Goal: Find specific fact: Find specific fact

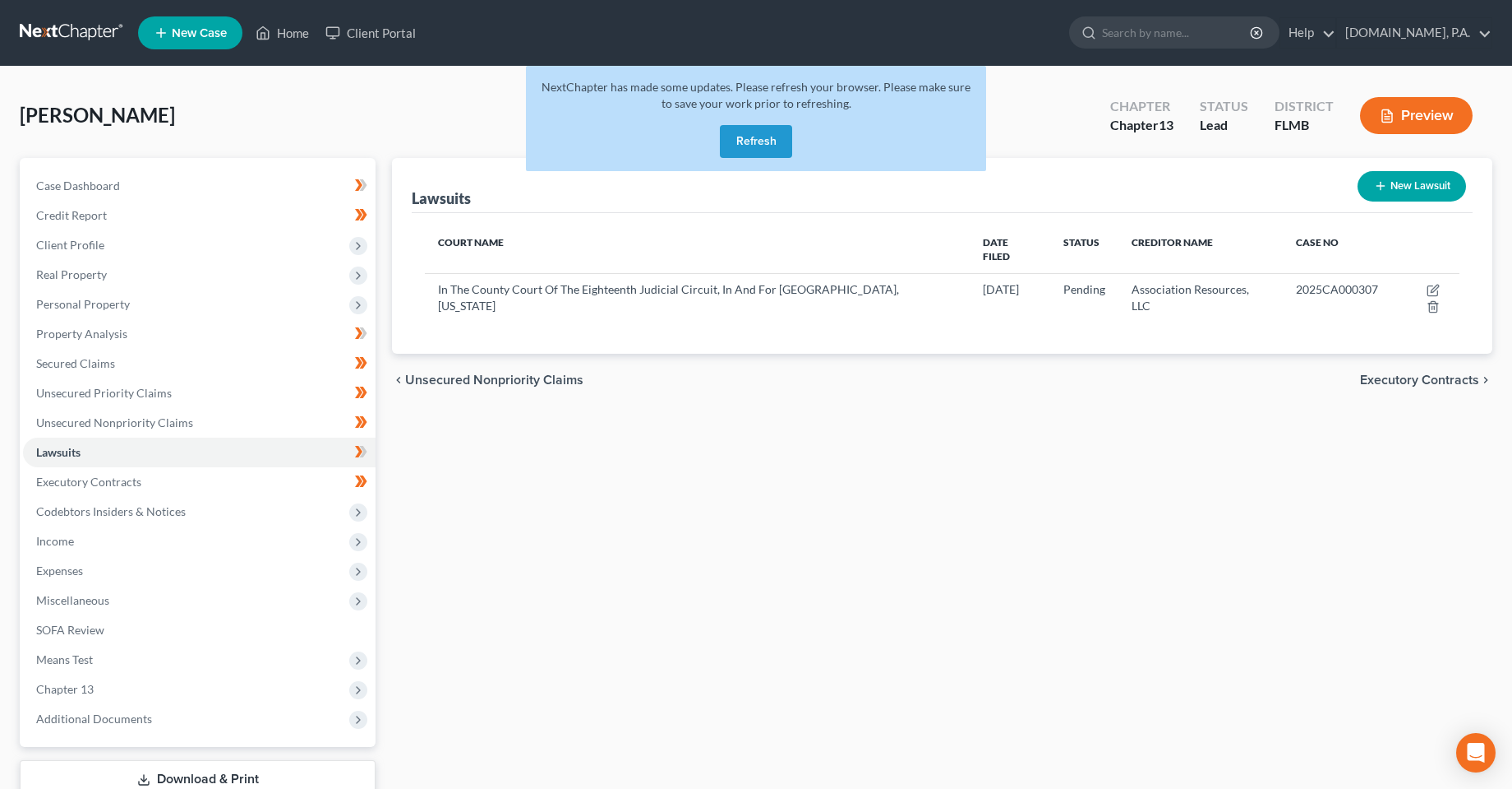
drag, startPoint x: 790, startPoint y: 146, endPoint x: 602, endPoint y: 473, distance: 377.2
click at [788, 146] on button "Refresh" at bounding box center [756, 141] width 72 height 33
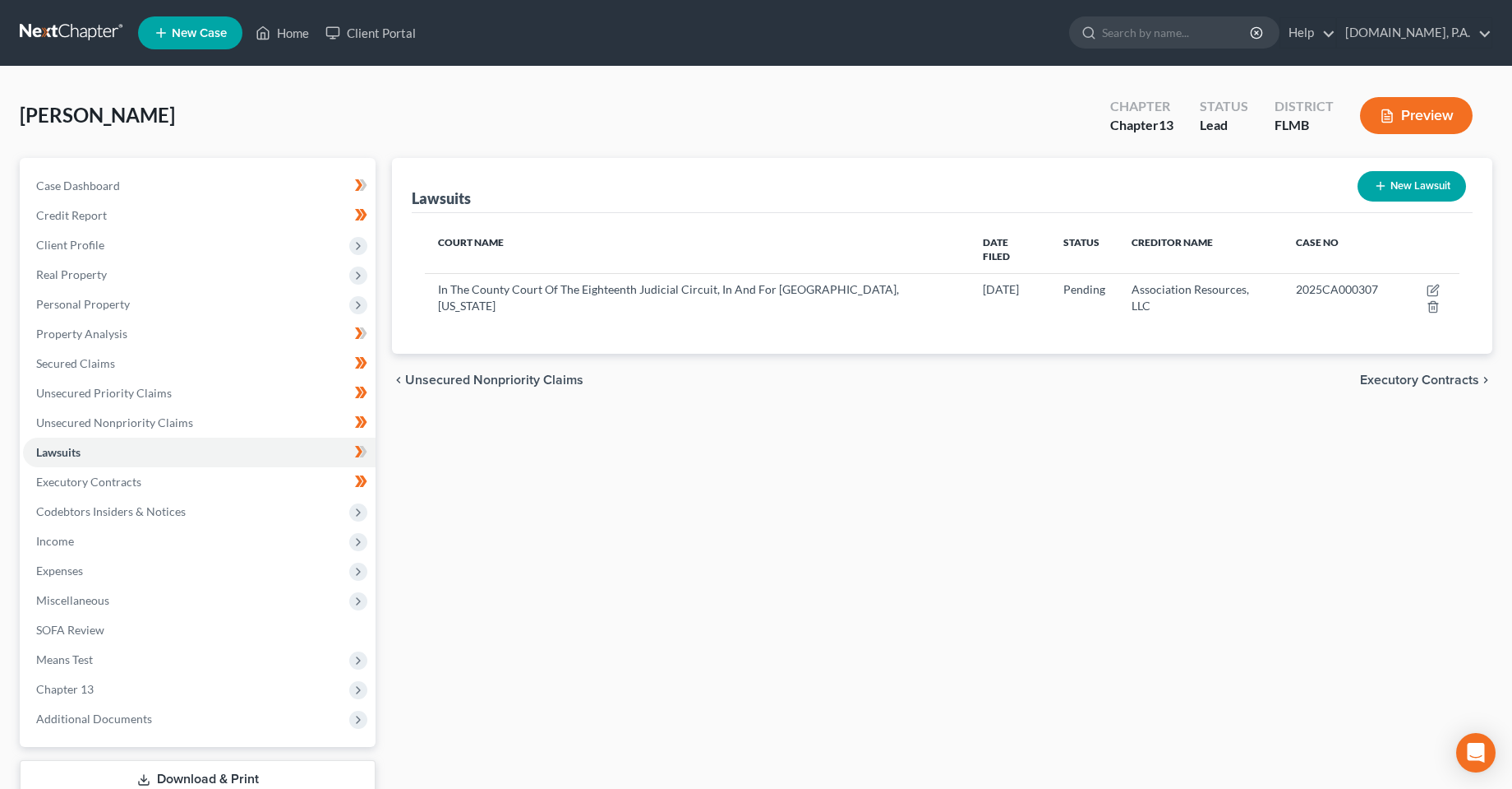
click at [288, 14] on ul "New Case Home Client Portal - No Result - See all results Or Press Enter... Hel…" at bounding box center [816, 33] width 1355 height 42
click at [295, 33] on link "Home" at bounding box center [282, 33] width 70 height 30
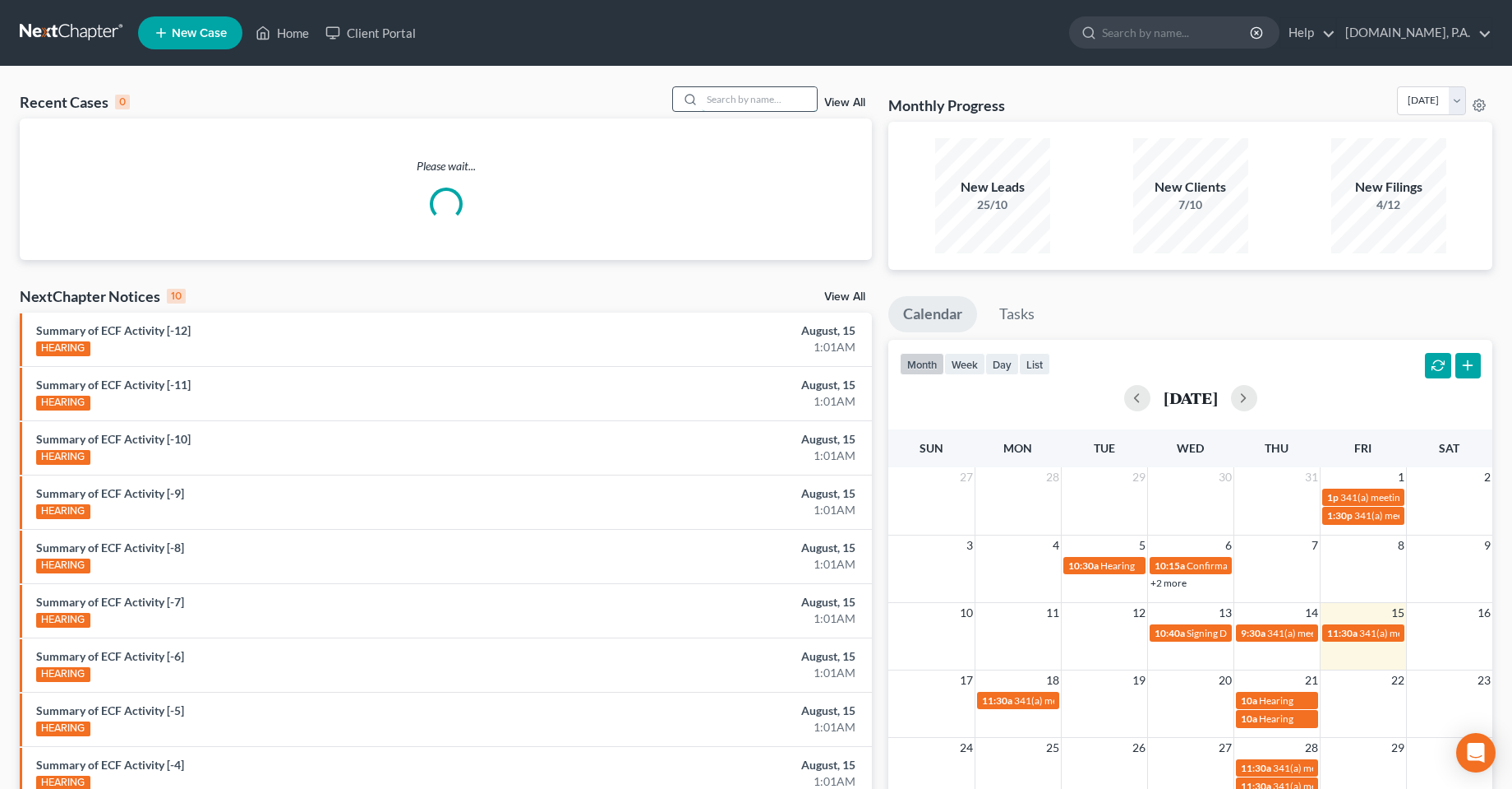
click at [721, 101] on input "search" at bounding box center [759, 99] width 115 height 23
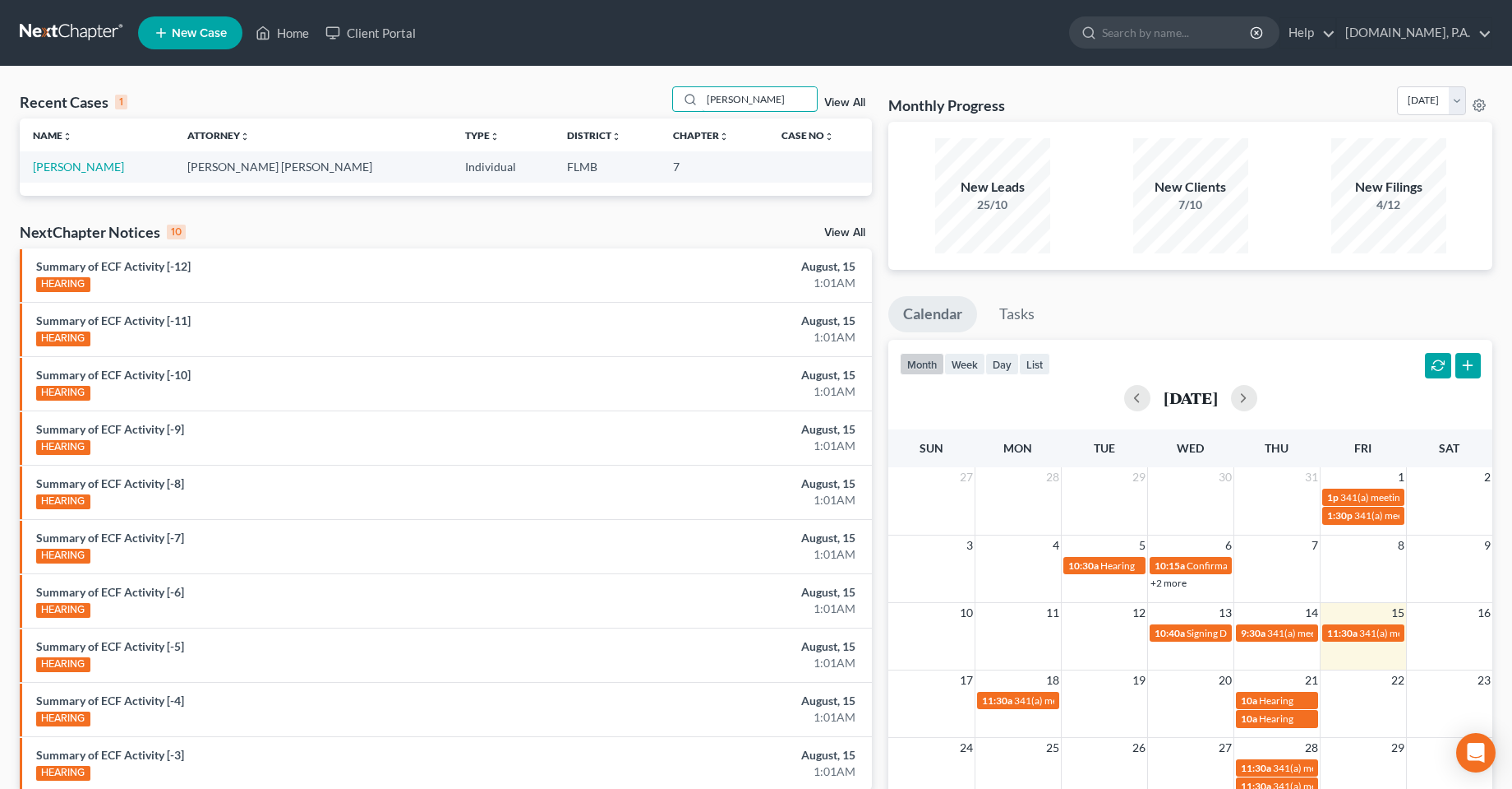
type input "sapp"
drag, startPoint x: 59, startPoint y: 293, endPoint x: 179, endPoint y: 235, distance: 133.3
click at [180, 238] on div "NextChapter Notices 10 View All Summary of ECF Activity [-12] HEARING August, 1…" at bounding box center [446, 506] width 853 height 568
click at [43, 164] on link "Sapp, Lois" at bounding box center [78, 166] width 91 height 14
select select "3"
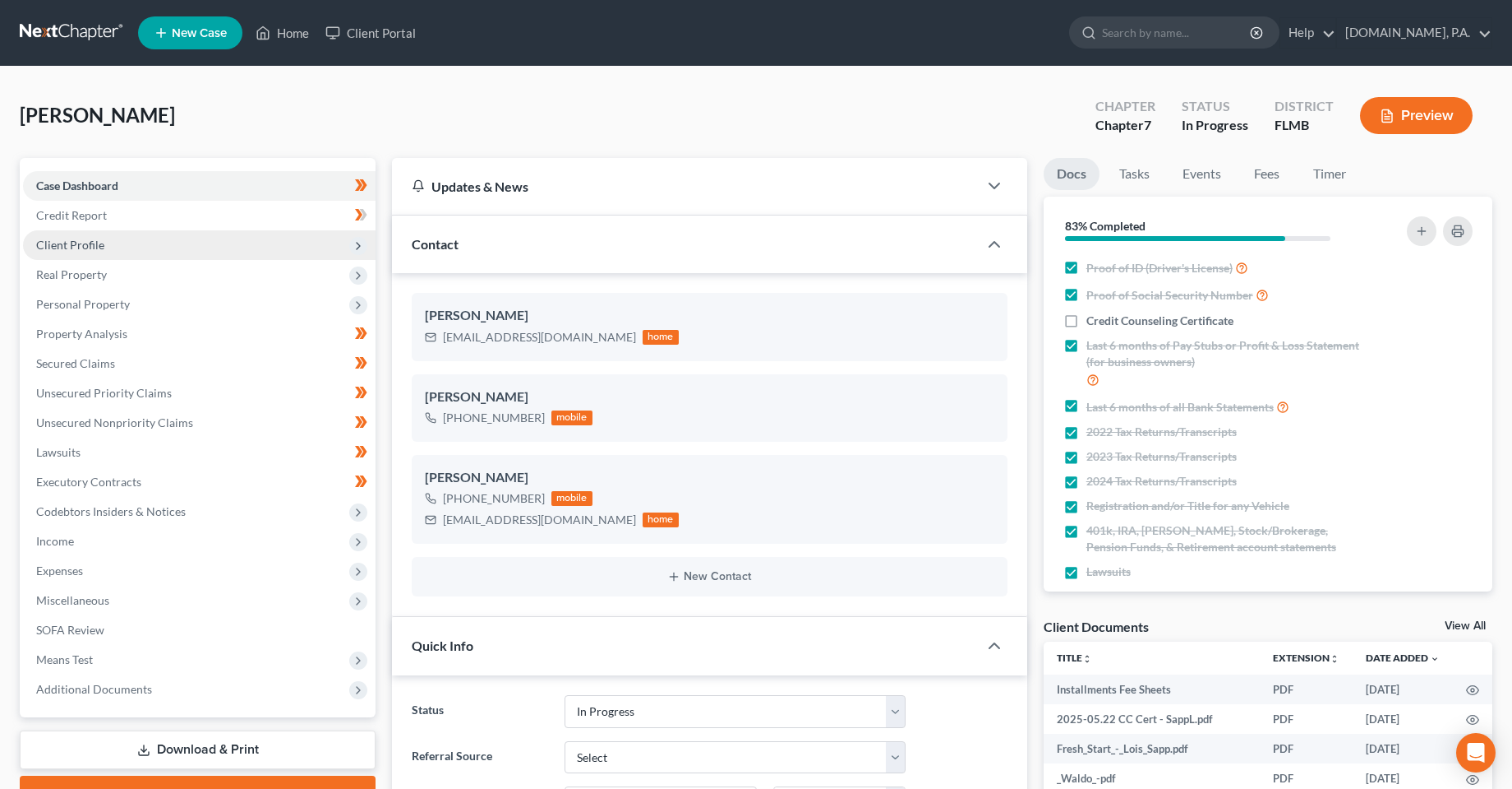
click at [65, 253] on span "Client Profile" at bounding box center [199, 245] width 352 height 30
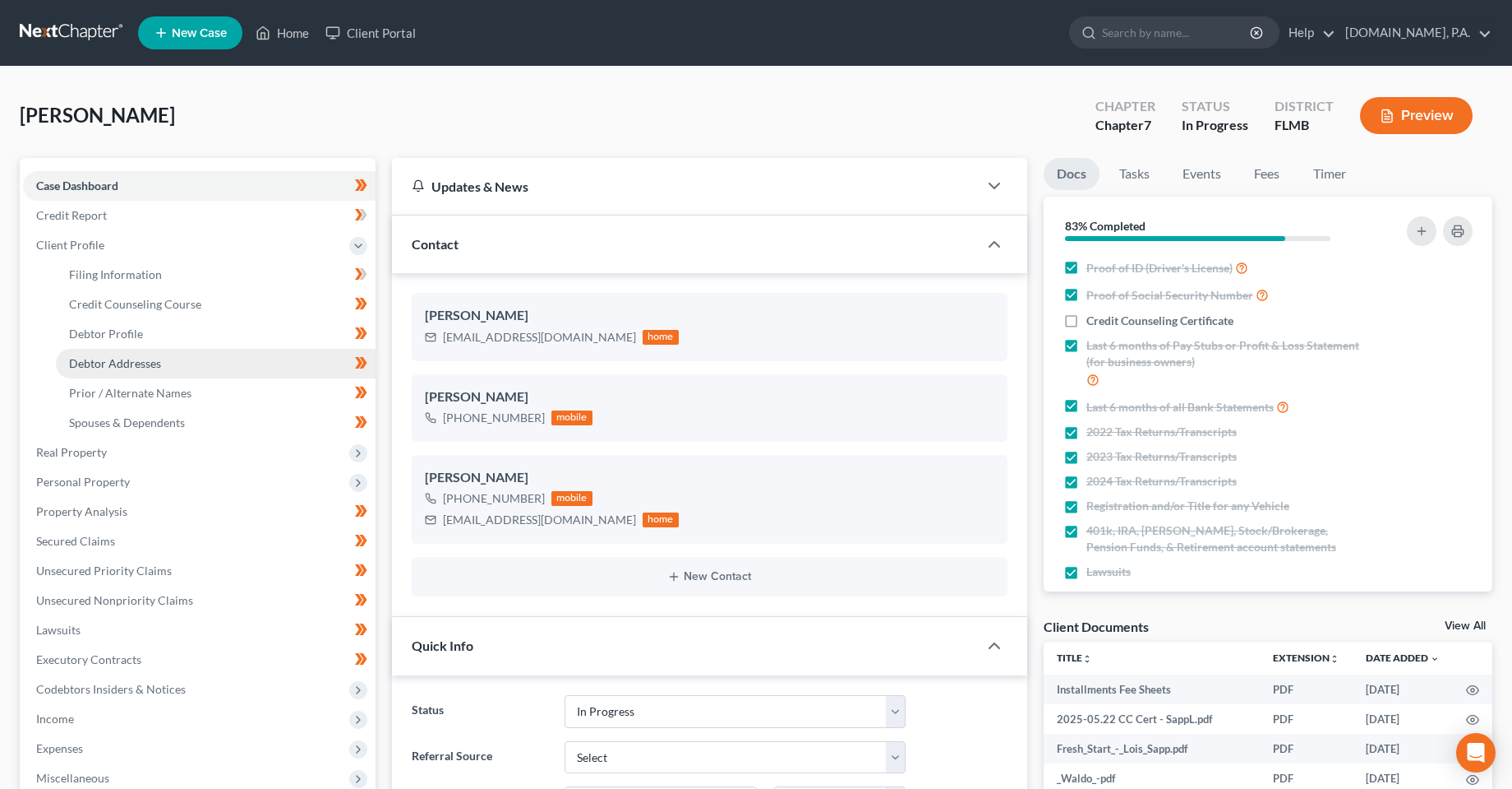
click at [107, 365] on span "Debtor Addresses" at bounding box center [115, 362] width 92 height 14
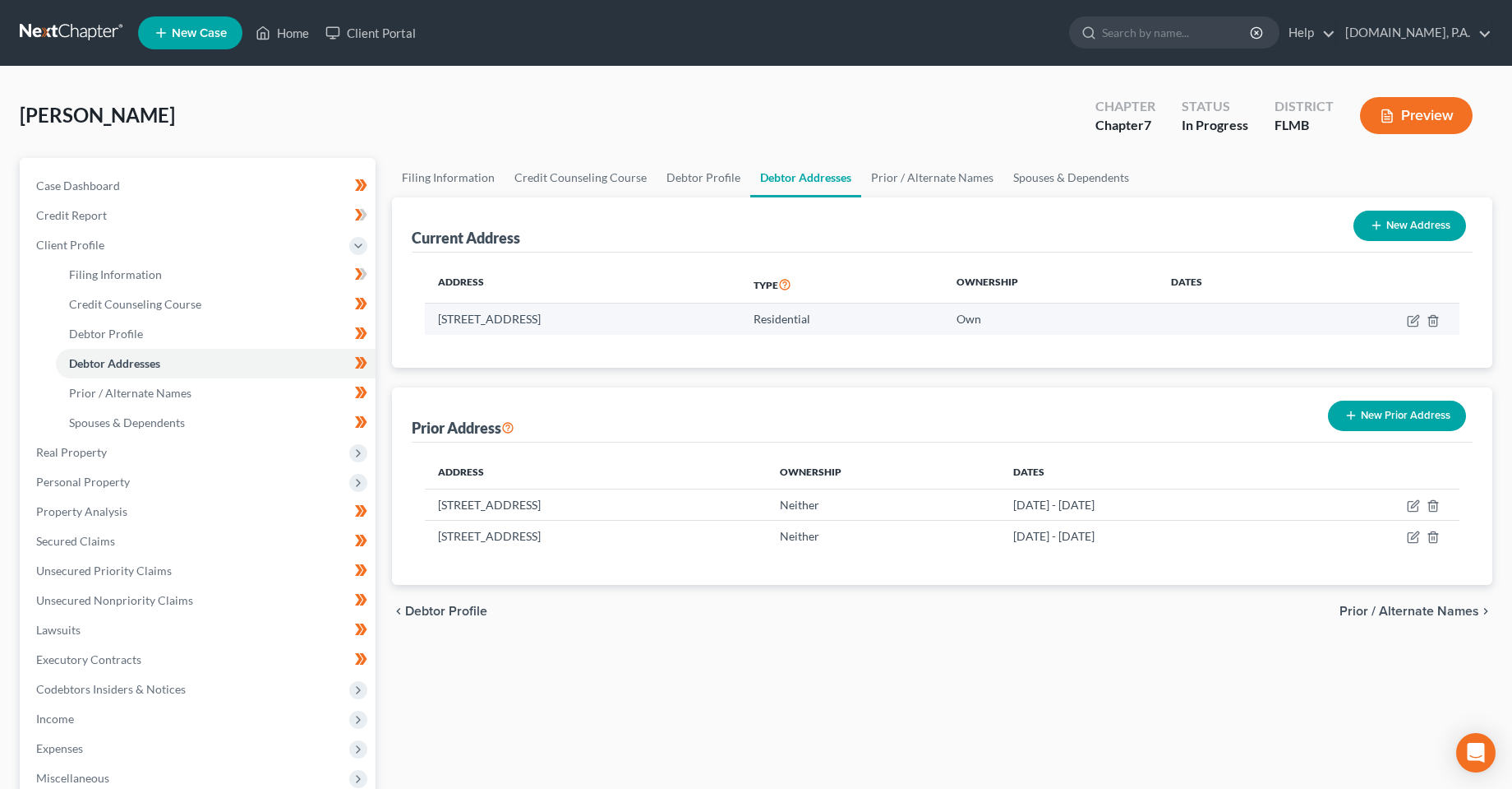
drag, startPoint x: 439, startPoint y: 321, endPoint x: 554, endPoint y: 323, distance: 115.0
click at [554, 323] on td "14193 Bent Tree Court, Orlando, FL 32826" at bounding box center [582, 319] width 315 height 32
copy td "14193 Bent Tree Court"
drag, startPoint x: 672, startPoint y: 322, endPoint x: 560, endPoint y: 326, distance: 112.1
click at [560, 326] on td "14193 Bent Tree Court, Orlando, FL 32826" at bounding box center [582, 319] width 315 height 32
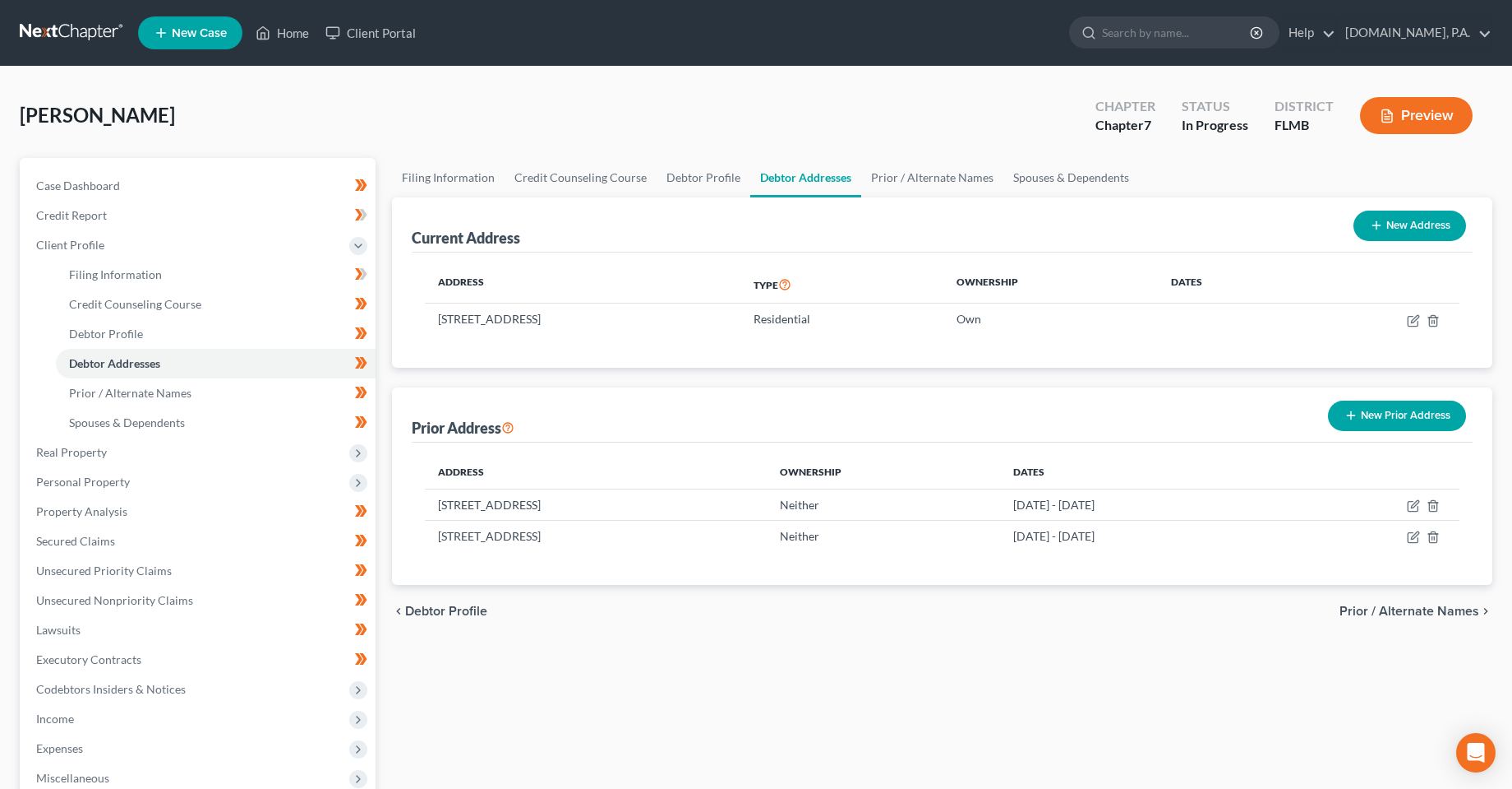
copy td "Orlando, FL 32826"
click at [303, 123] on div "Sapp, Lois Upgraded Chapter Chapter 7 Status In Progress District FLMB Preview" at bounding box center [756, 122] width 1473 height 71
